Goal: Information Seeking & Learning: Find contact information

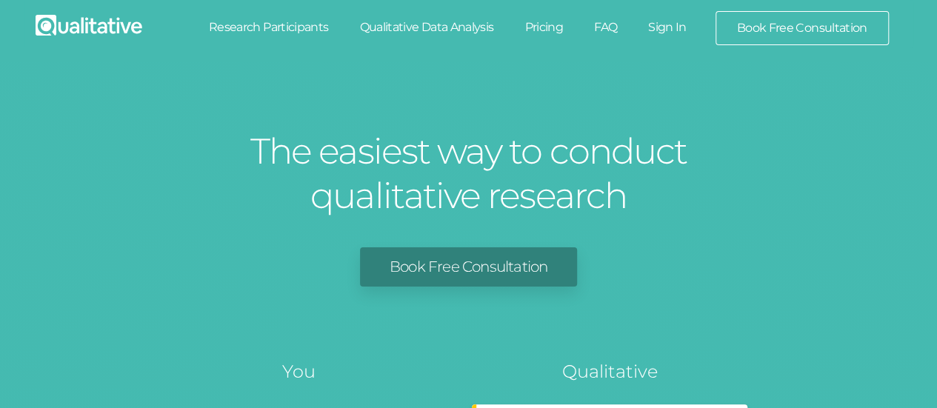
click at [662, 27] on link "Sign In" at bounding box center [668, 27] width 70 height 33
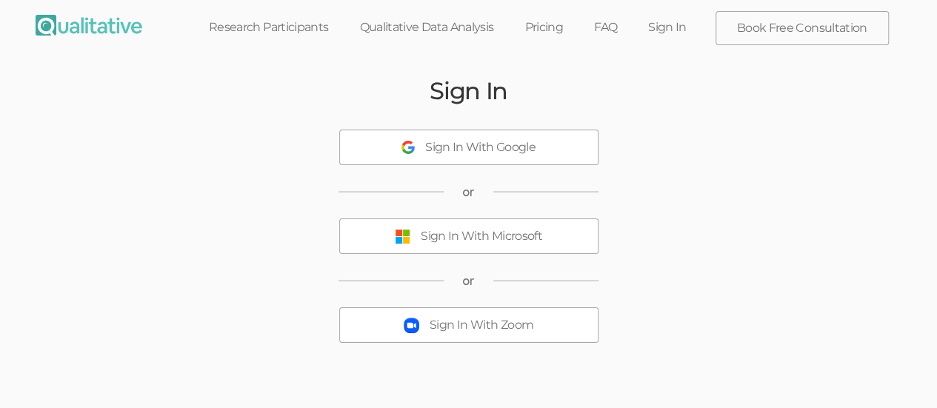
click at [510, 238] on div "Sign In With Microsoft" at bounding box center [482, 236] width 122 height 17
click at [846, 67] on div "Sign In Sign In With Google or Sign In With Microsoft or Sign In With Zoom" at bounding box center [468, 223] width 889 height 321
click at [483, 241] on div "Sign In With Microsoft" at bounding box center [482, 236] width 122 height 17
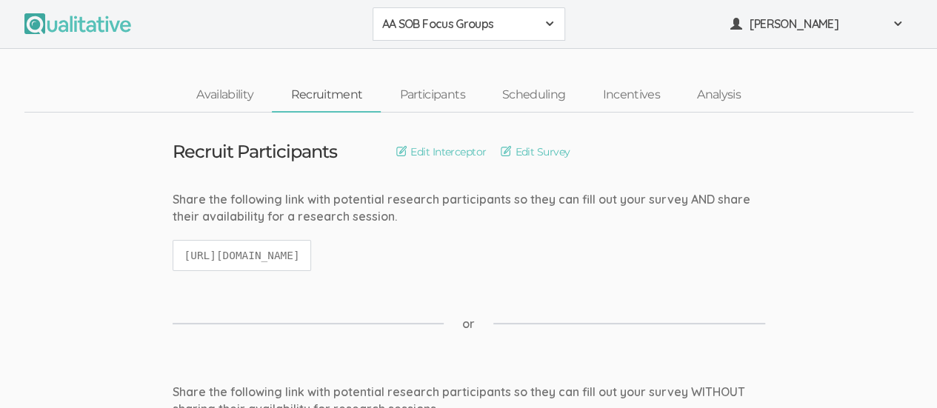
click at [544, 24] on span at bounding box center [550, 24] width 12 height 12
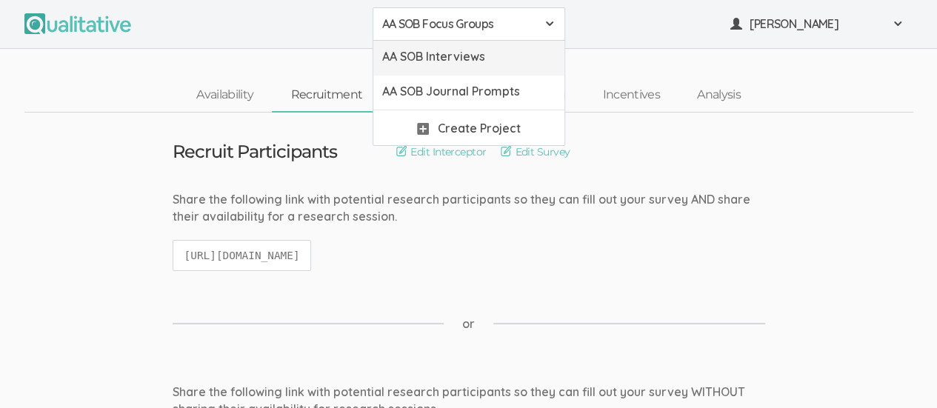
click at [499, 60] on span "AA SOB Interviews" at bounding box center [468, 56] width 173 height 17
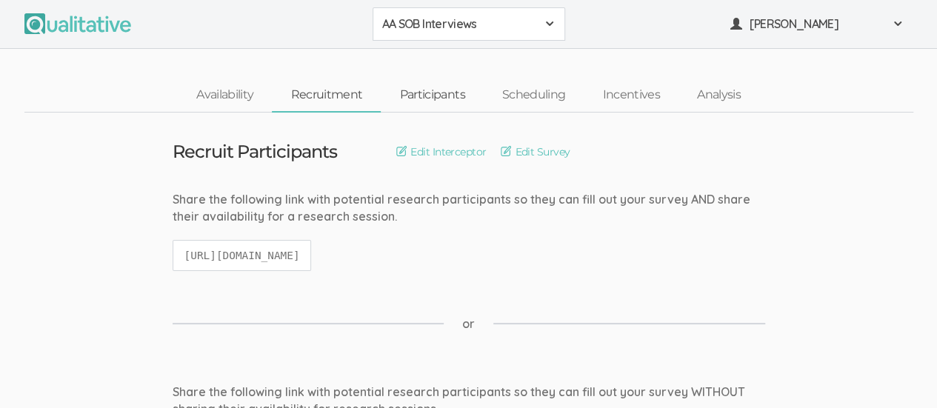
click at [430, 90] on link "Participants" at bounding box center [432, 95] width 102 height 32
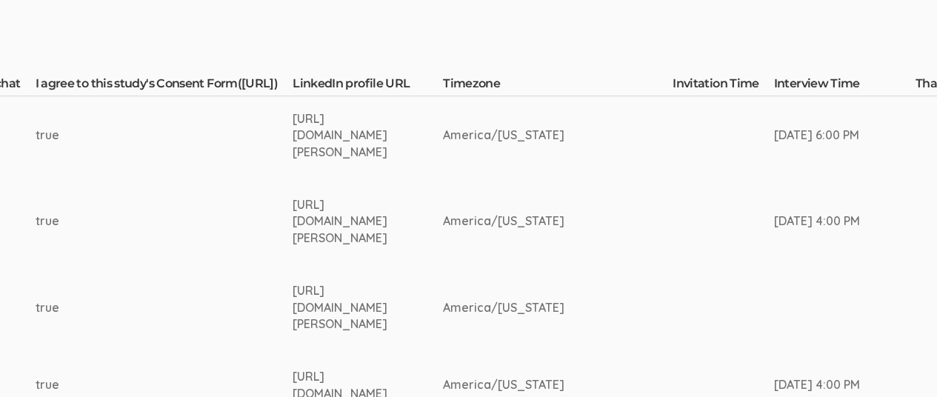
scroll to position [353, 2369]
drag, startPoint x: 307, startPoint y: 211, endPoint x: 466, endPoint y: 244, distance: 161.9
click at [445, 244] on td "[URL][DOMAIN_NAME][PERSON_NAME]" at bounding box center [369, 221] width 150 height 95
copy div "[URL][DOMAIN_NAME][PERSON_NAME]"
drag, startPoint x: 307, startPoint y: 122, endPoint x: 377, endPoint y: 146, distance: 74.3
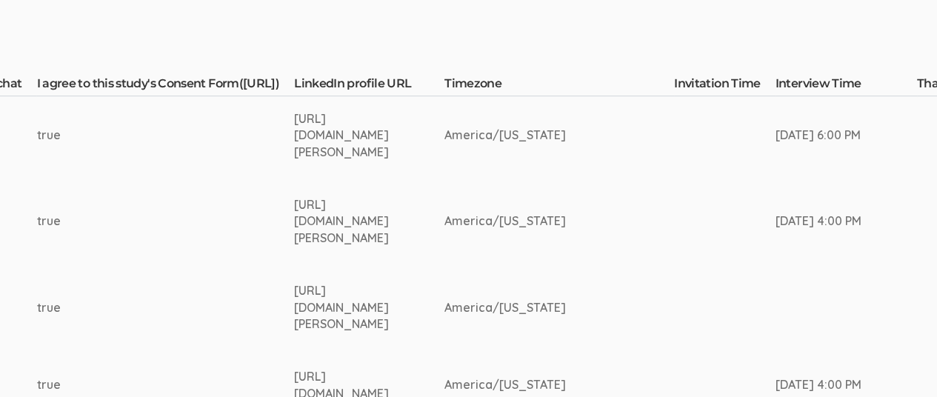
copy tr "[URL][DOMAIN_NAME][PERSON_NAME]"
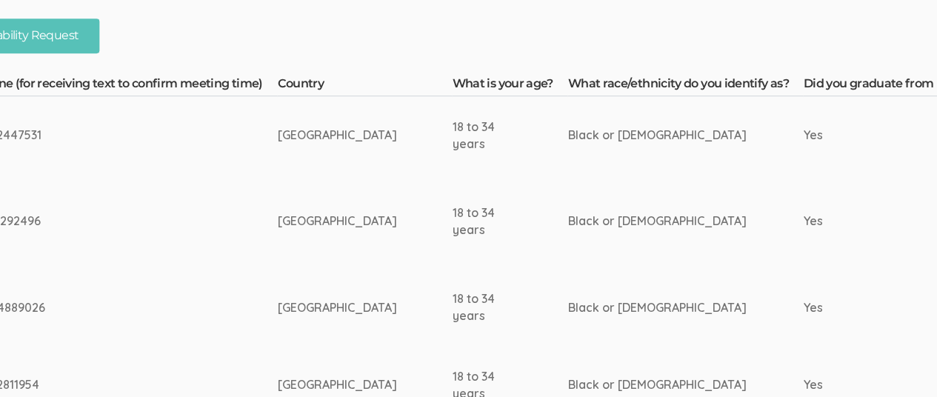
click at [108, 332] on td "7044889026" at bounding box center [126, 308] width 302 height 78
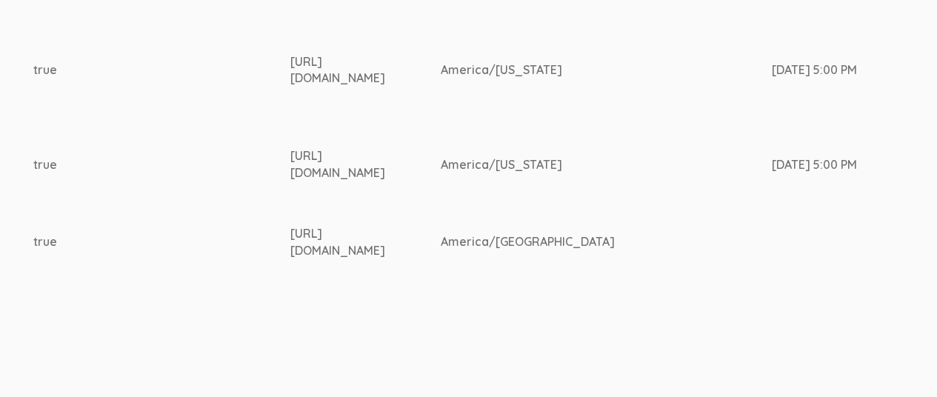
scroll to position [891, 2381]
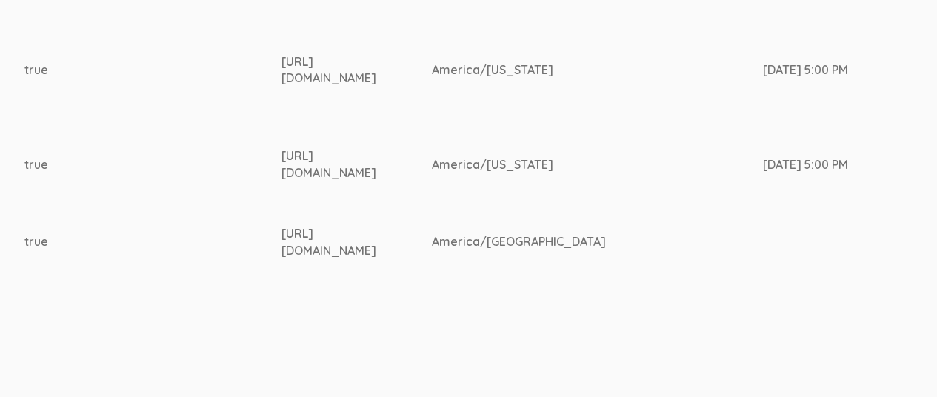
drag, startPoint x: 295, startPoint y: 59, endPoint x: 370, endPoint y: 85, distance: 79.9
click at [370, 85] on div "[URL][DOMAIN_NAME]" at bounding box center [329, 70] width 95 height 34
copy div "[URL][DOMAIN_NAME]"
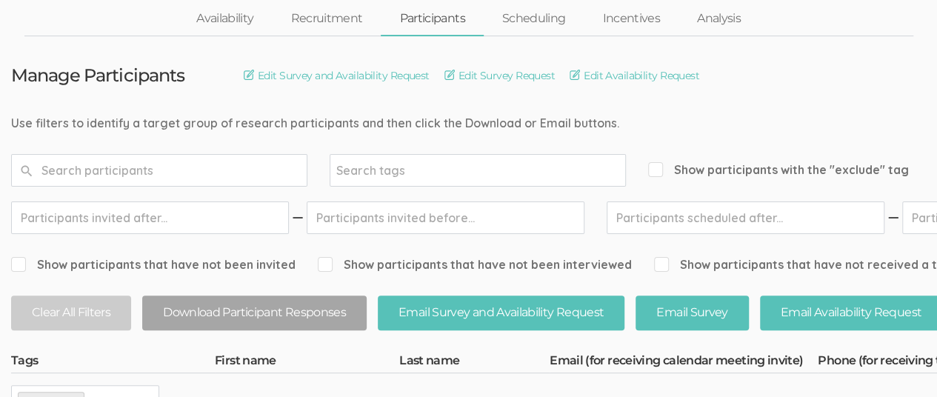
scroll to position [0, 0]
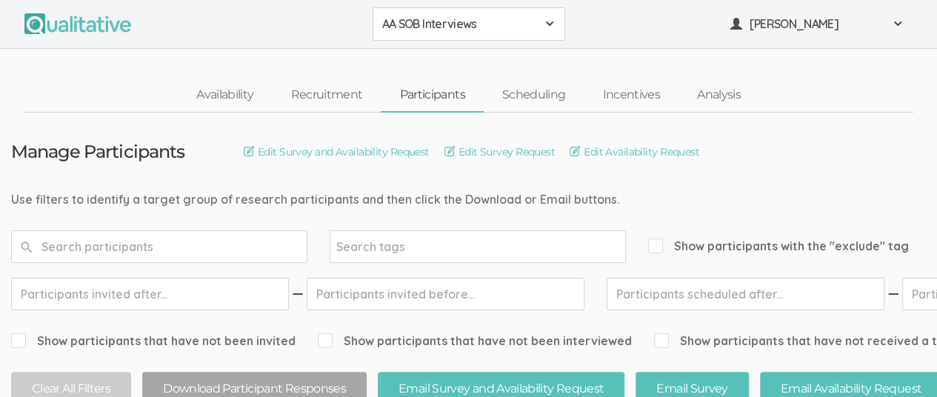
click at [545, 16] on div "AA SOB Interviews" at bounding box center [468, 24] width 173 height 17
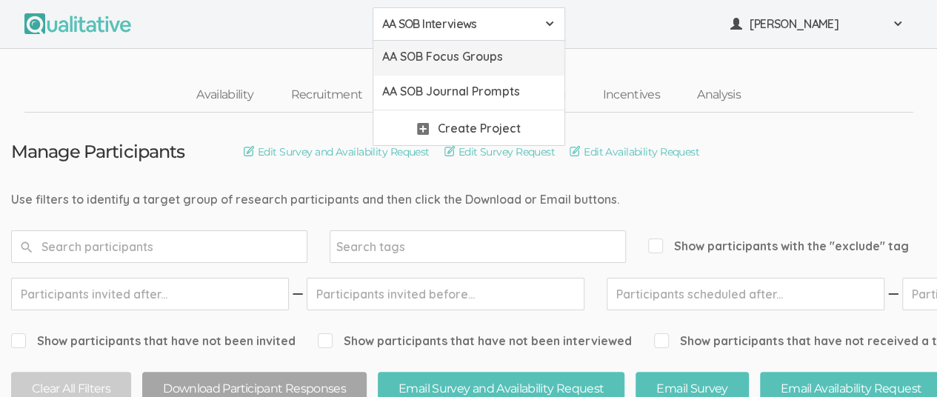
click at [510, 53] on span "AA SOB Focus Groups" at bounding box center [468, 56] width 173 height 17
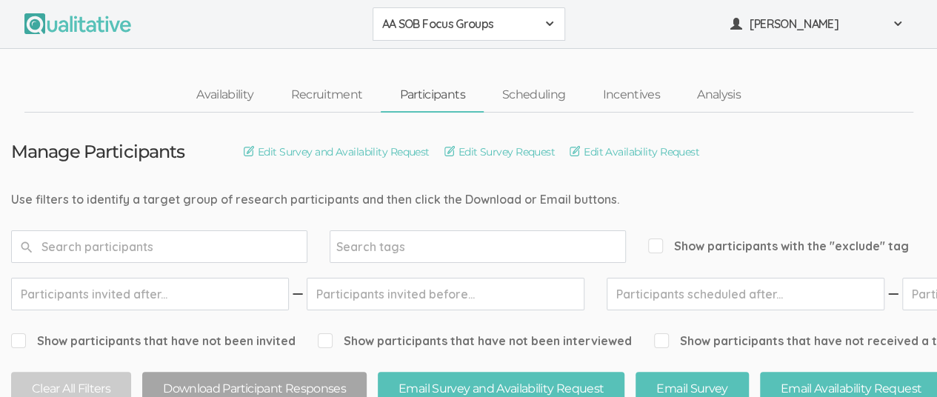
click at [539, 25] on div "AA SOB Focus Groups" at bounding box center [468, 24] width 173 height 17
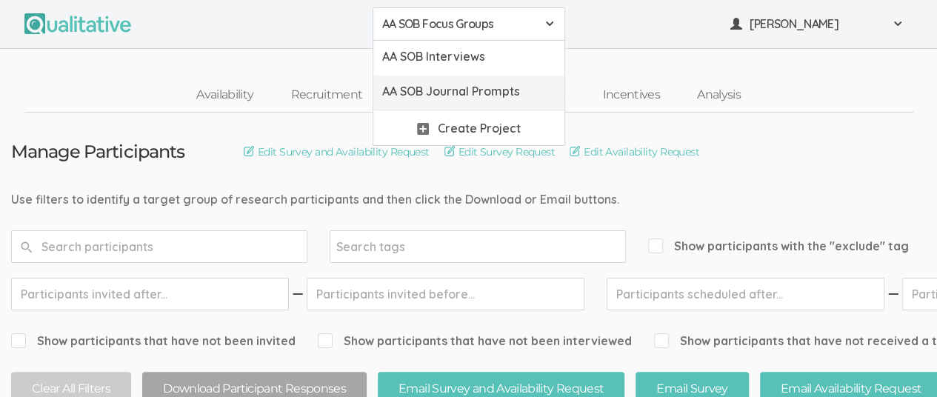
click at [507, 90] on span "AA SOB Journal Prompts" at bounding box center [468, 91] width 173 height 17
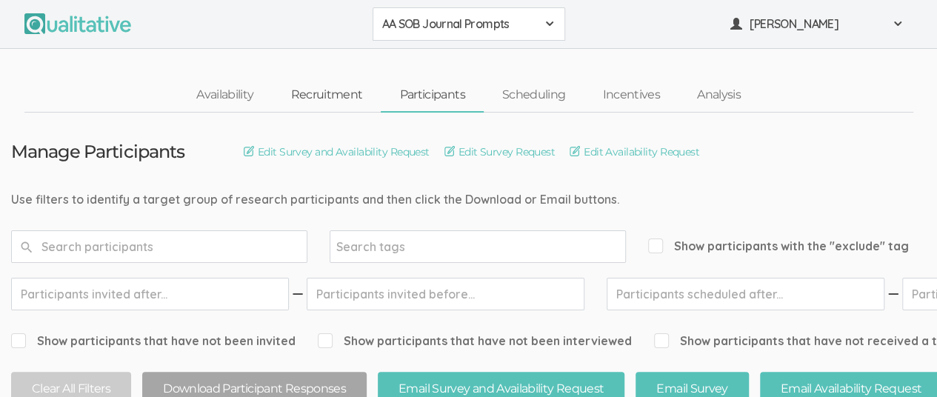
click at [318, 93] on link "Recruitment" at bounding box center [326, 95] width 109 height 32
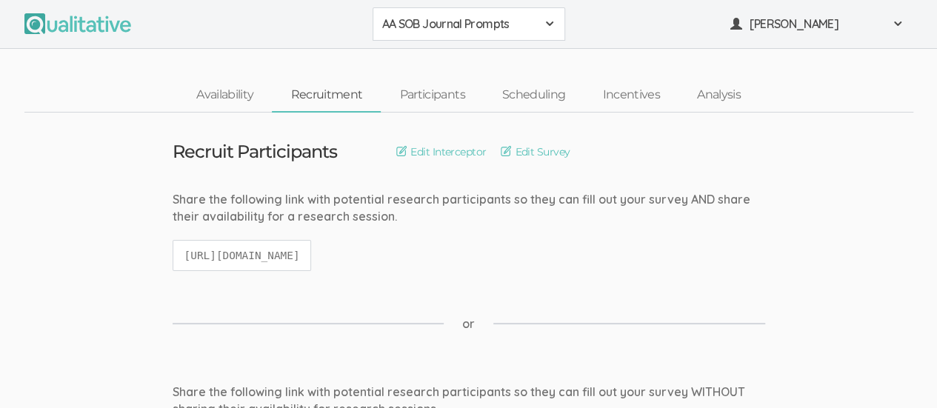
click at [532, 20] on span "AA SOB Journal Prompts" at bounding box center [459, 24] width 154 height 17
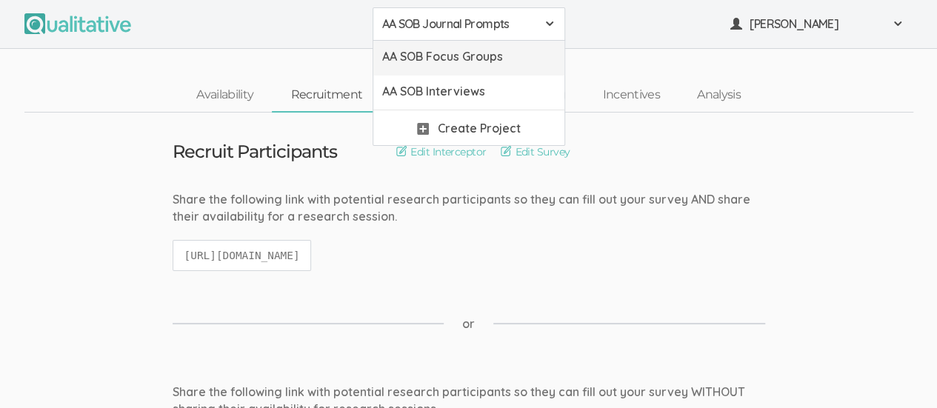
click at [477, 62] on span "AA SOB Focus Groups" at bounding box center [468, 56] width 173 height 17
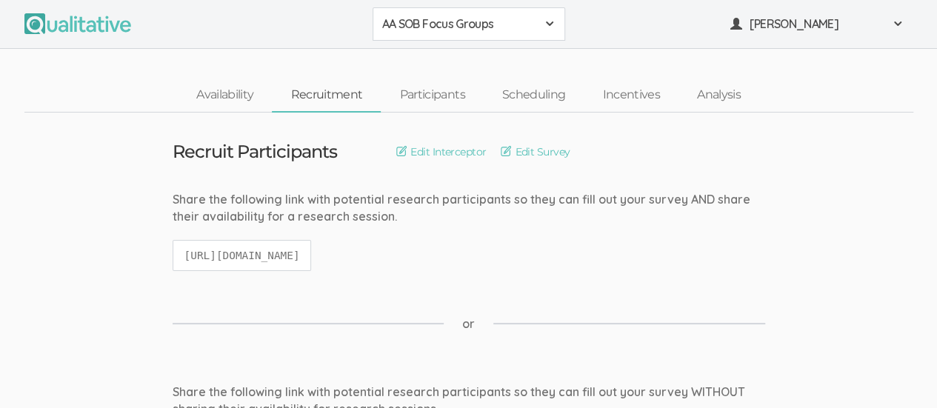
click at [548, 27] on span at bounding box center [550, 24] width 12 height 12
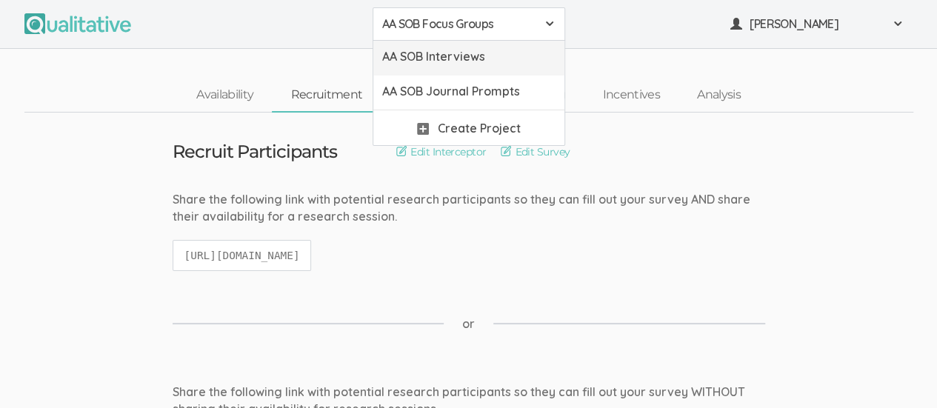
click at [485, 55] on span "AA SOB Interviews" at bounding box center [468, 56] width 173 height 17
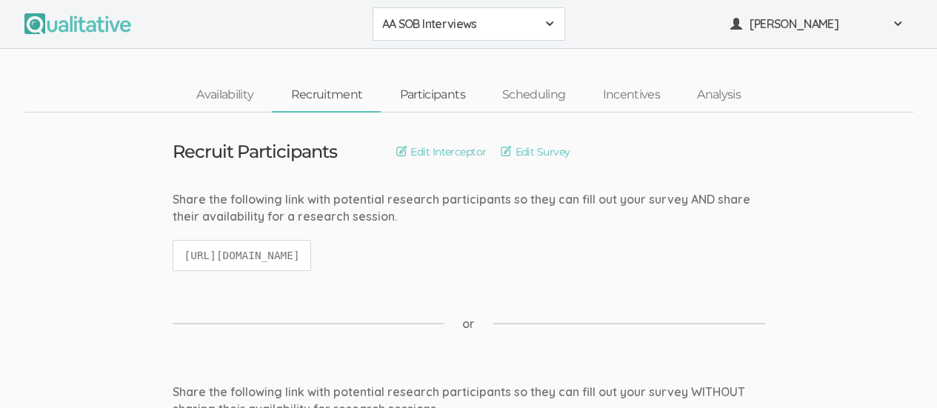
click at [431, 97] on link "Participants" at bounding box center [432, 95] width 102 height 32
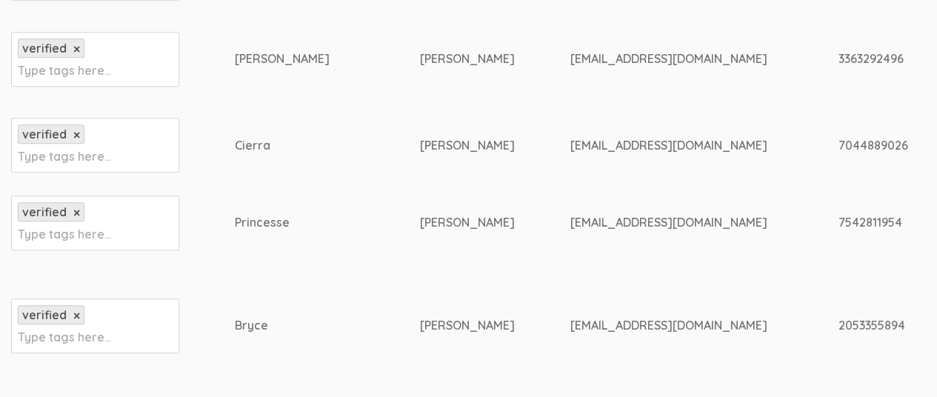
scroll to position [518, 0]
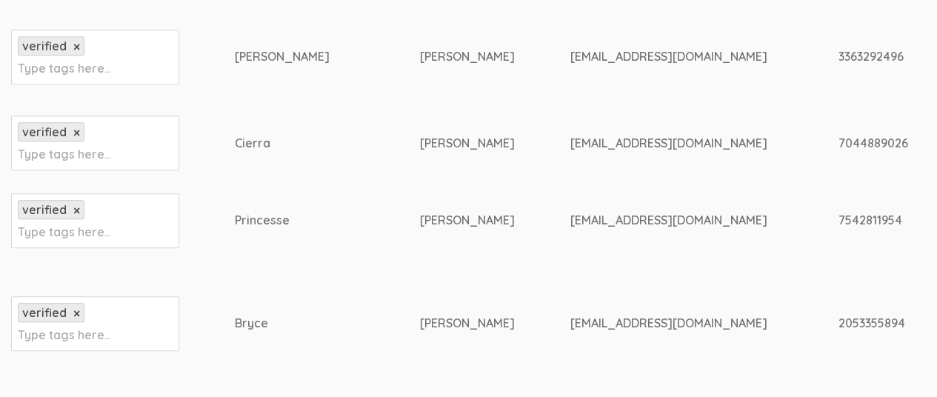
drag, startPoint x: 216, startPoint y: 219, endPoint x: 288, endPoint y: 222, distance: 72.7
click at [288, 222] on td "Princesse" at bounding box center [327, 221] width 184 height 78
copy div "Princesse"
drag, startPoint x: 431, startPoint y: 223, endPoint x: 575, endPoint y: 226, distance: 143.8
click at [575, 226] on div "[EMAIL_ADDRESS][DOMAIN_NAME]" at bounding box center [676, 220] width 213 height 17
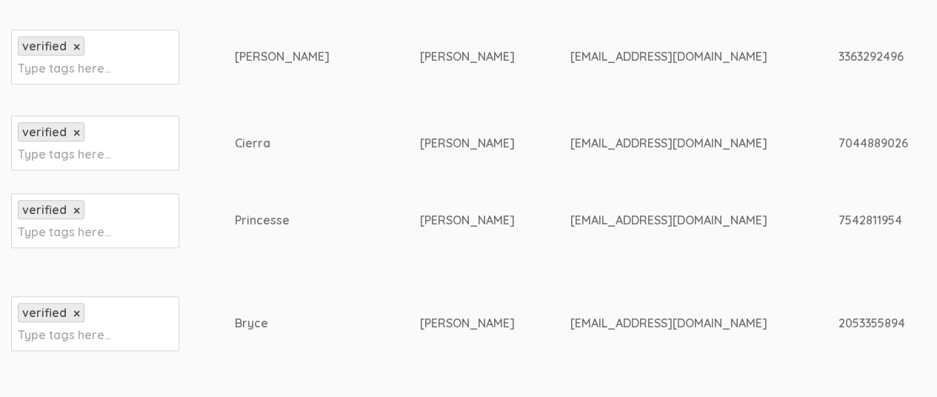
copy div "[EMAIL_ADDRESS][DOMAIN_NAME]"
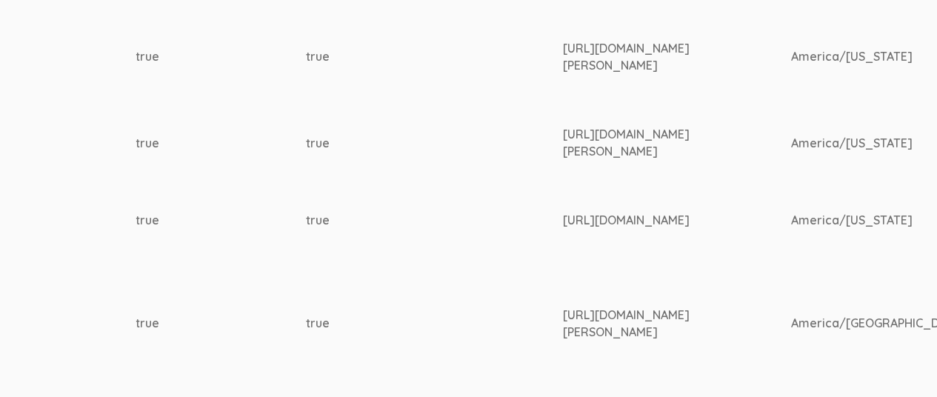
scroll to position [518, 2203]
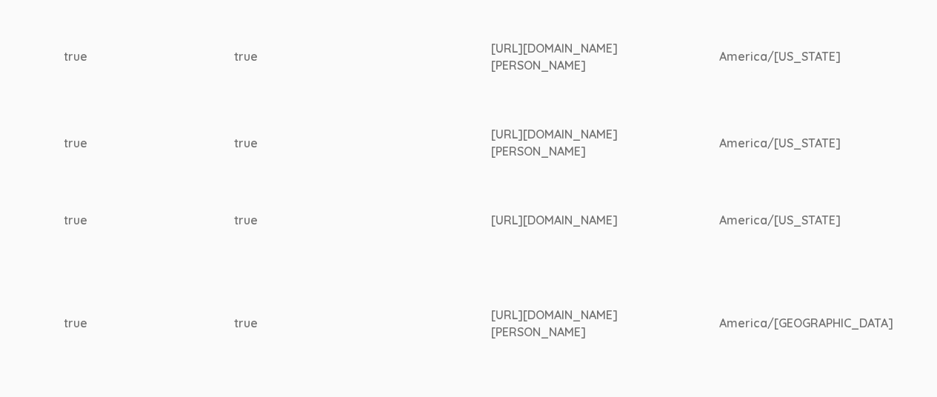
drag, startPoint x: 473, startPoint y: 208, endPoint x: 561, endPoint y: 230, distance: 90.8
click at [591, 229] on div "[URL][DOMAIN_NAME]" at bounding box center [577, 220] width 173 height 17
copy div "[URL][DOMAIN_NAME]"
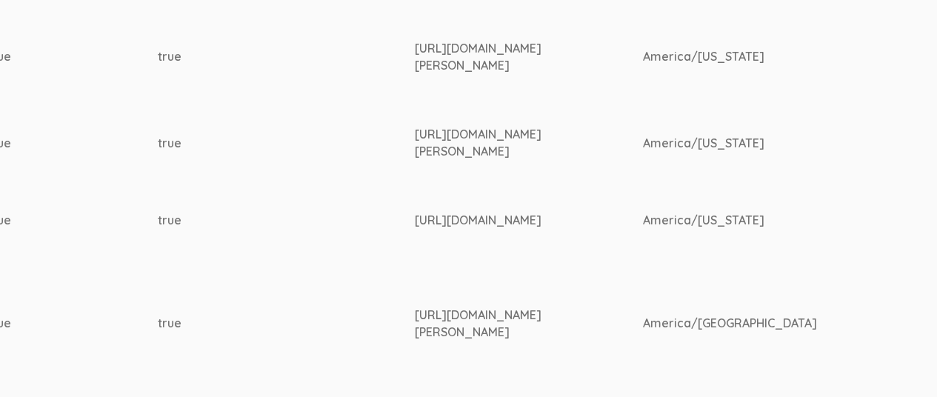
scroll to position [518, 2281]
copy div "[URL][DOMAIN_NAME]"
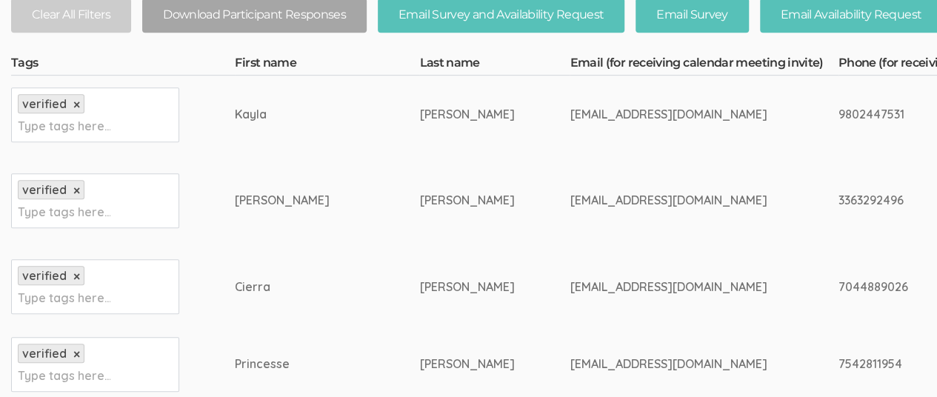
scroll to position [0, 0]
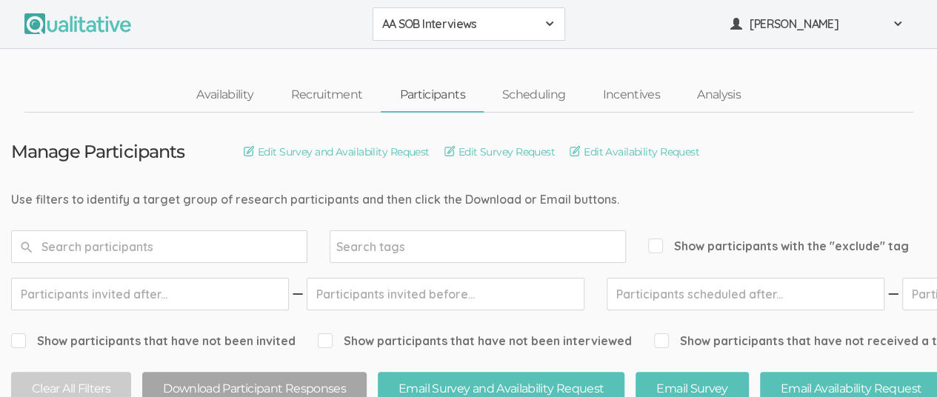
click at [539, 28] on div "AA SOB Interviews" at bounding box center [468, 24] width 173 height 17
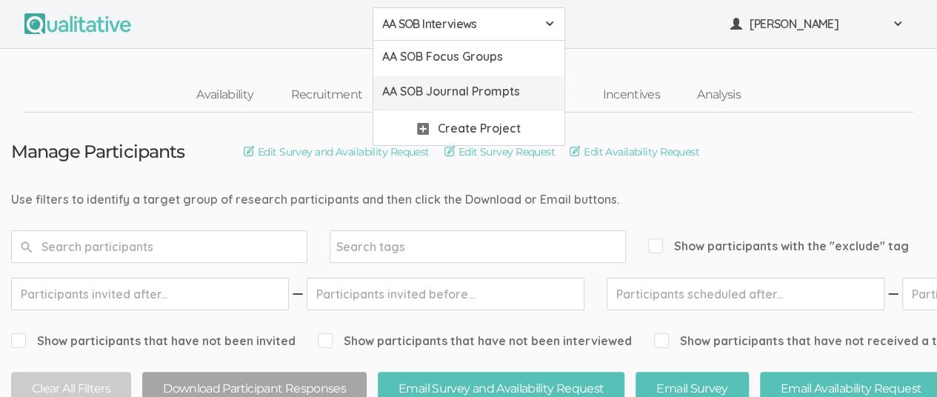
click at [500, 93] on span "AA SOB Journal Prompts" at bounding box center [468, 91] width 173 height 17
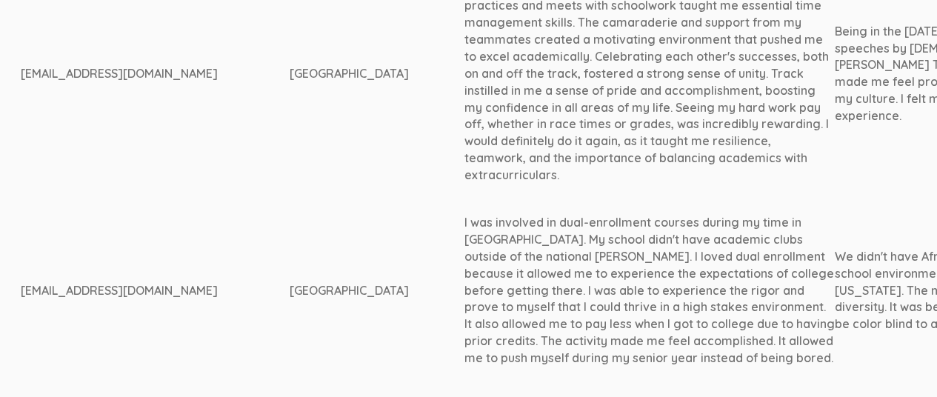
scroll to position [830, 646]
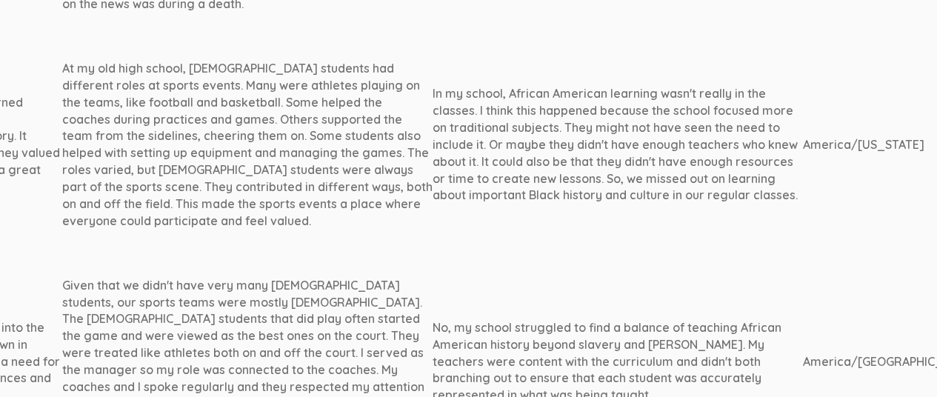
click at [122, 266] on td "Given that we didn't have very many [DEMOGRAPHIC_DATA] students, our sports tea…" at bounding box center [247, 361] width 370 height 191
click at [135, 238] on td "At my old high school, [DEMOGRAPHIC_DATA] students had different roles at sport…" at bounding box center [247, 145] width 370 height 242
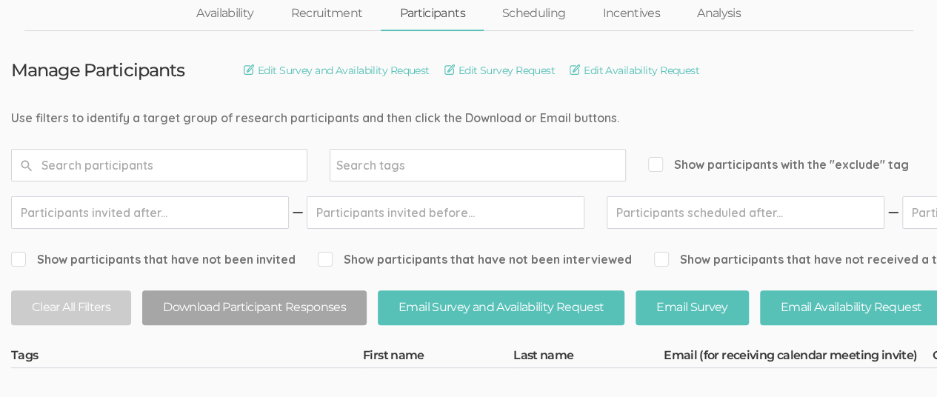
scroll to position [0, 0]
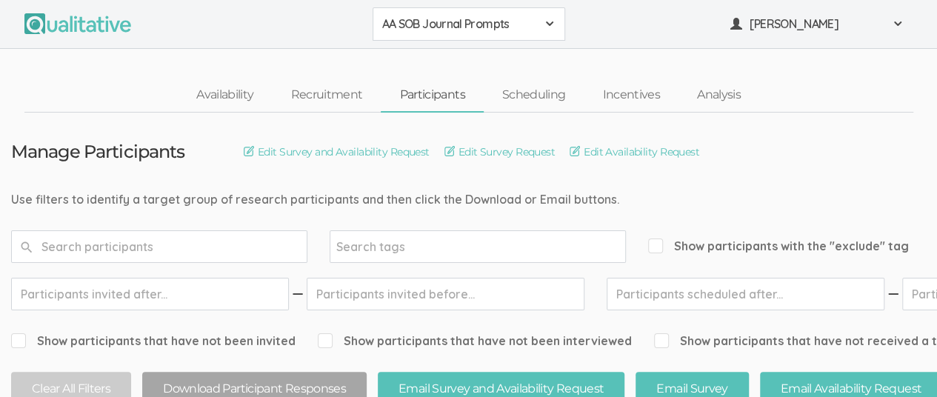
click at [549, 24] on span at bounding box center [550, 24] width 12 height 12
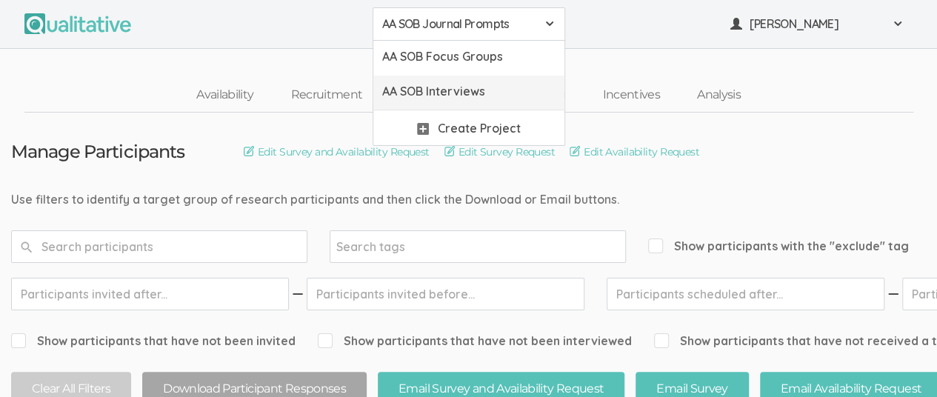
click at [506, 87] on span "AA SOB Interviews" at bounding box center [468, 91] width 173 height 17
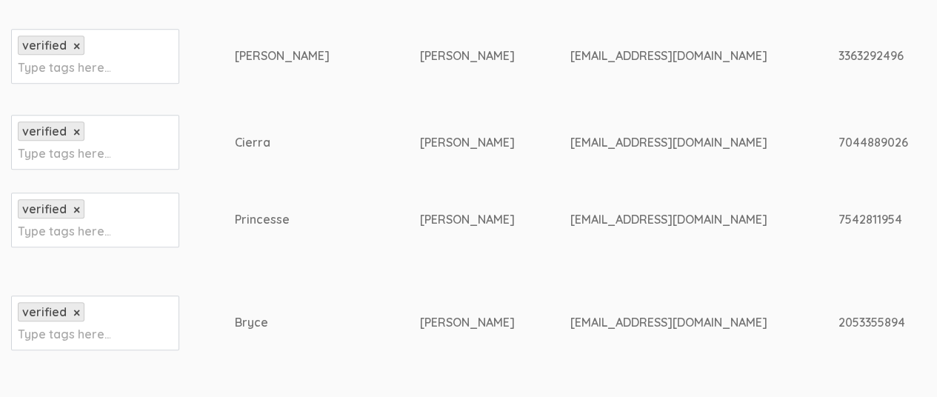
scroll to position [593, 0]
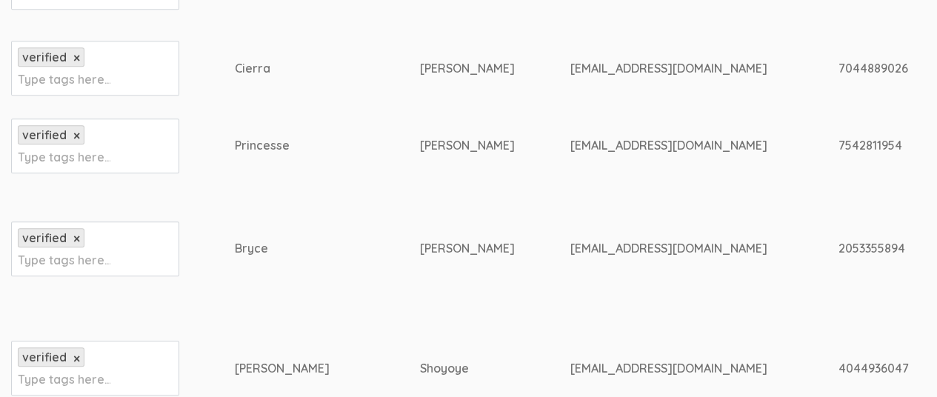
drag, startPoint x: 695, startPoint y: 143, endPoint x: 762, endPoint y: 140, distance: 66.7
